Goal: Navigation & Orientation: Go to known website

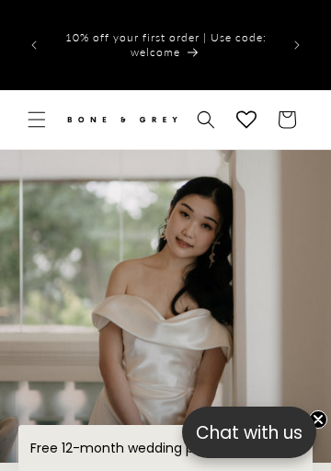
scroll to position [0, 994]
